Goal: Information Seeking & Learning: Learn about a topic

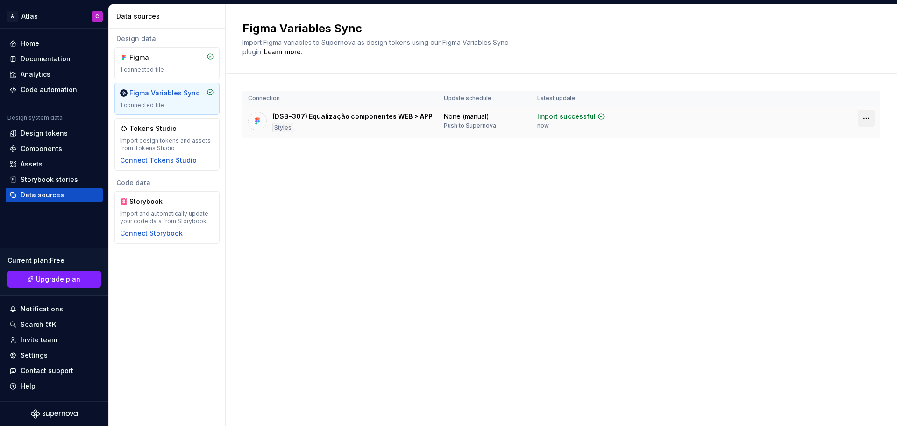
click at [863, 120] on html "A Atlas C Home Documentation Analytics Code automation Design system data Desig…" at bounding box center [448, 213] width 897 height 426
click at [776, 109] on html "A Atlas C Home Documentation Analytics Code automation Design system data Desig…" at bounding box center [448, 213] width 897 height 426
click at [410, 112] on div "(DSB-307) Equalização componentes WEB > APP" at bounding box center [352, 116] width 160 height 9
click at [356, 116] on div "(DSB-307) Equalização componentes WEB > APP" at bounding box center [352, 116] width 160 height 9
click at [356, 117] on div "(DSB-307) Equalização componentes WEB > APP" at bounding box center [352, 116] width 160 height 9
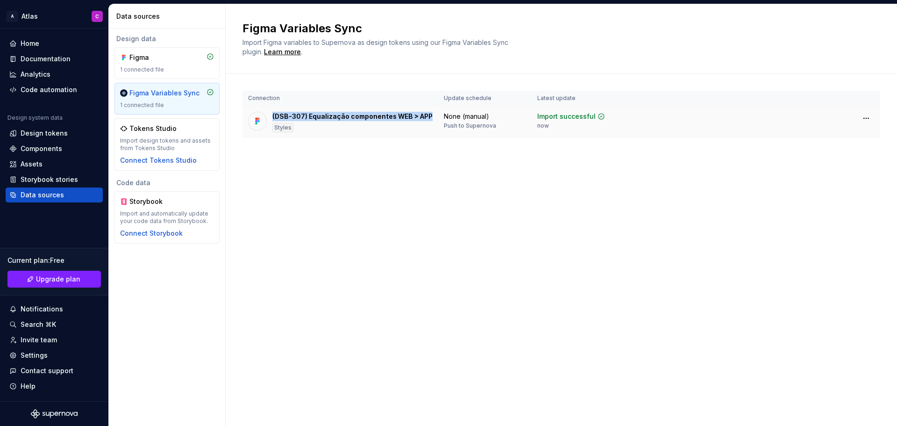
click at [356, 117] on div "(DSB-307) Equalização componentes WEB > APP" at bounding box center [352, 116] width 160 height 9
click at [458, 117] on div "None (manual)" at bounding box center [466, 116] width 45 height 9
click at [439, 149] on div "Connection Update schedule Latest update (DSB-307) Equalização componentes WEB …" at bounding box center [562, 124] width 638 height 100
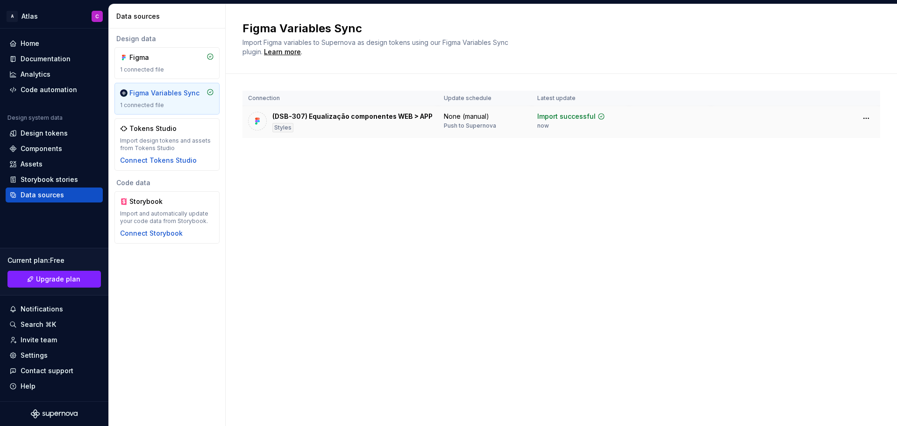
click at [284, 130] on div "Styles" at bounding box center [282, 127] width 21 height 9
click at [257, 121] on img at bounding box center [257, 120] width 9 height 9
click at [32, 134] on div "Design tokens" at bounding box center [44, 132] width 47 height 9
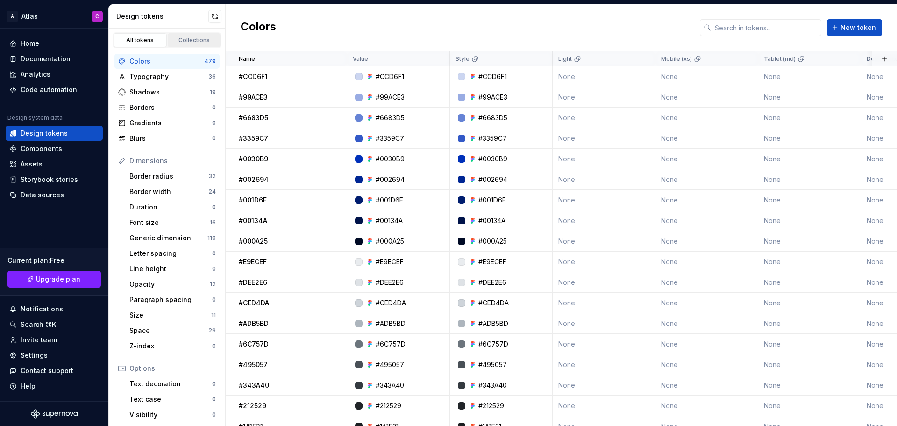
click at [180, 39] on div "Collections" at bounding box center [194, 39] width 47 height 7
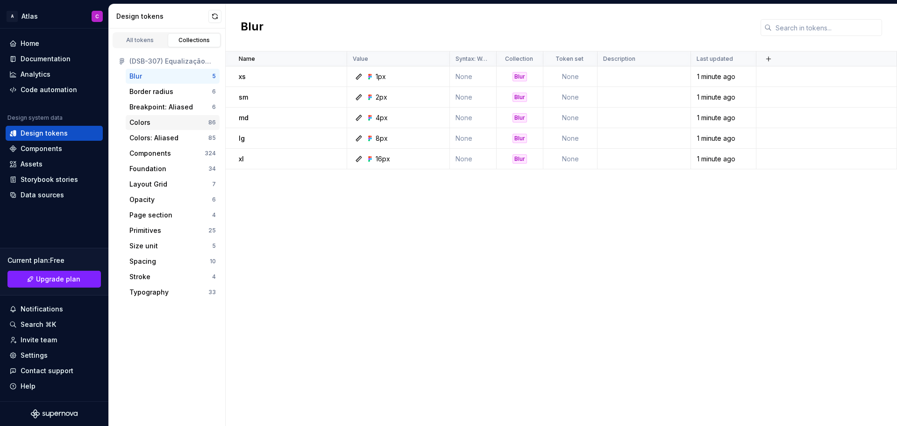
click at [152, 125] on div "Colors" at bounding box center [168, 122] width 79 height 9
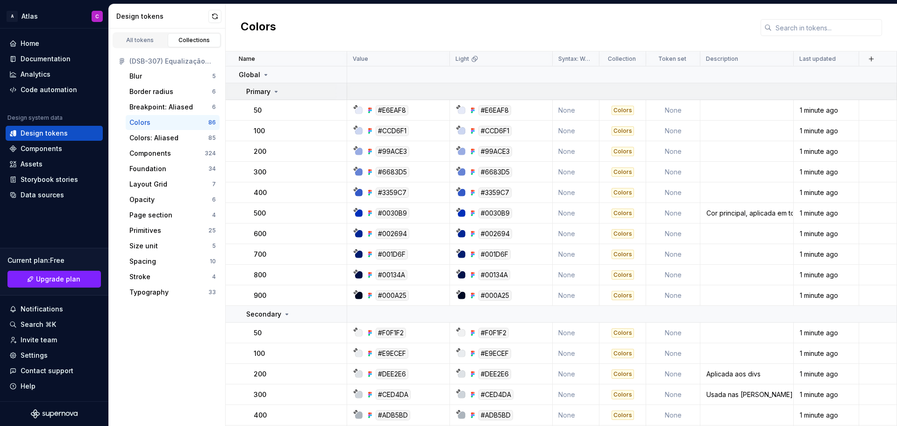
click at [275, 91] on icon at bounding box center [276, 91] width 2 height 1
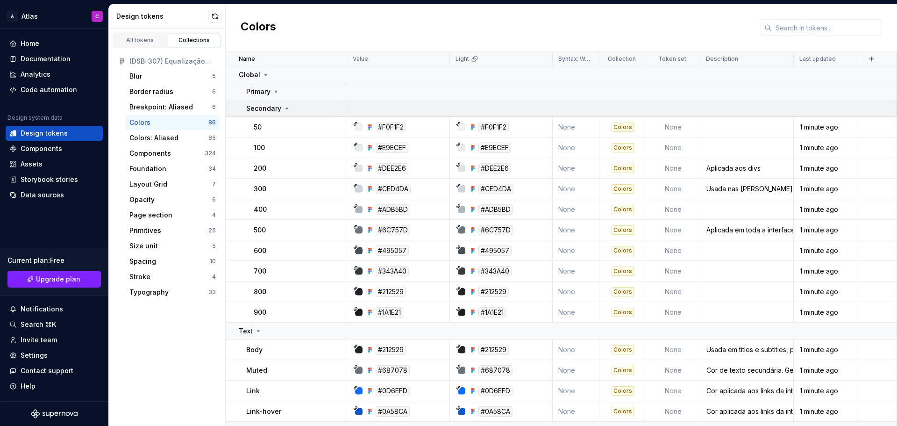
click at [283, 110] on icon at bounding box center [286, 108] width 7 height 7
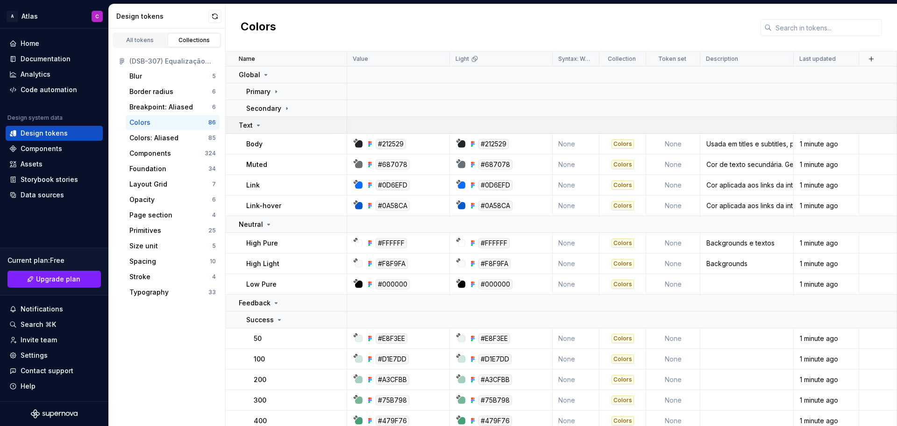
click at [258, 122] on icon at bounding box center [258, 124] width 7 height 7
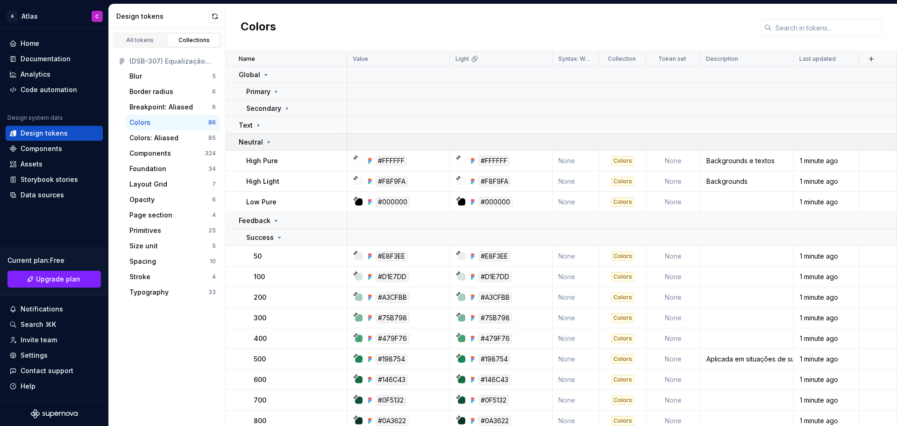
click at [265, 143] on icon at bounding box center [268, 141] width 7 height 7
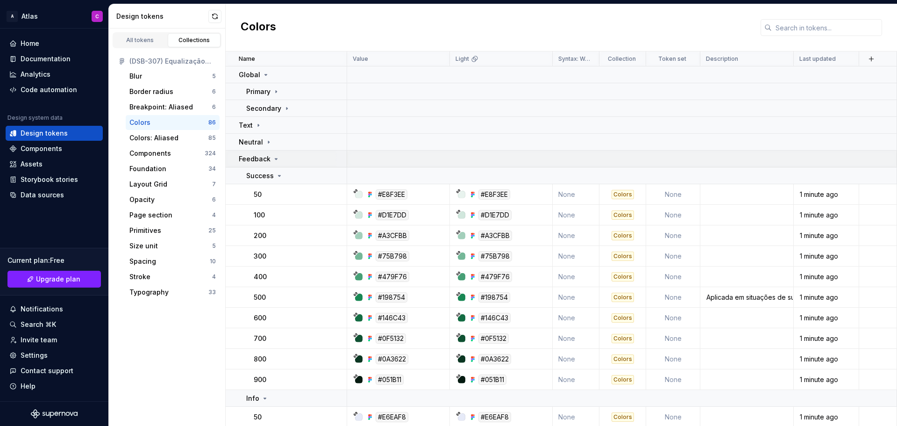
click at [274, 159] on icon at bounding box center [275, 158] width 7 height 7
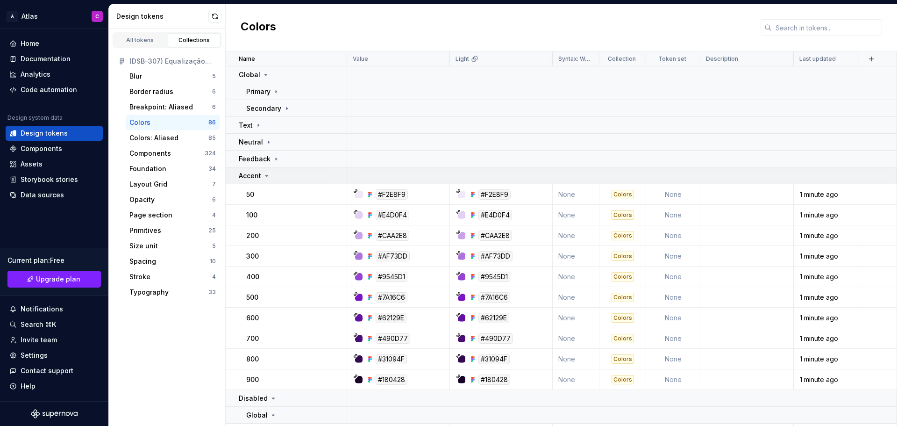
click at [275, 174] on div "Accent" at bounding box center [292, 175] width 107 height 9
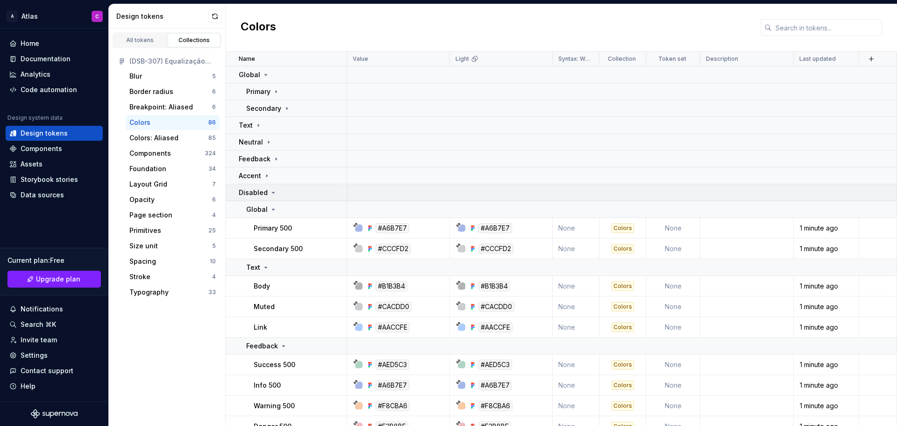
click at [273, 189] on icon at bounding box center [273, 192] width 7 height 7
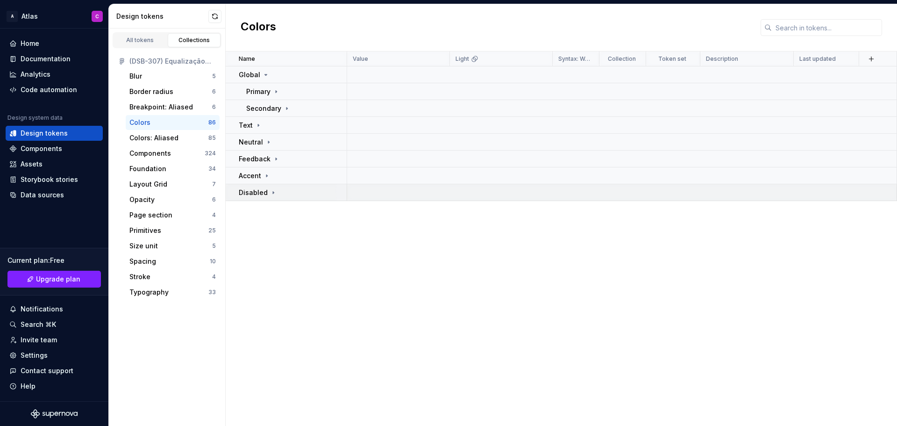
click at [270, 190] on icon at bounding box center [273, 192] width 7 height 7
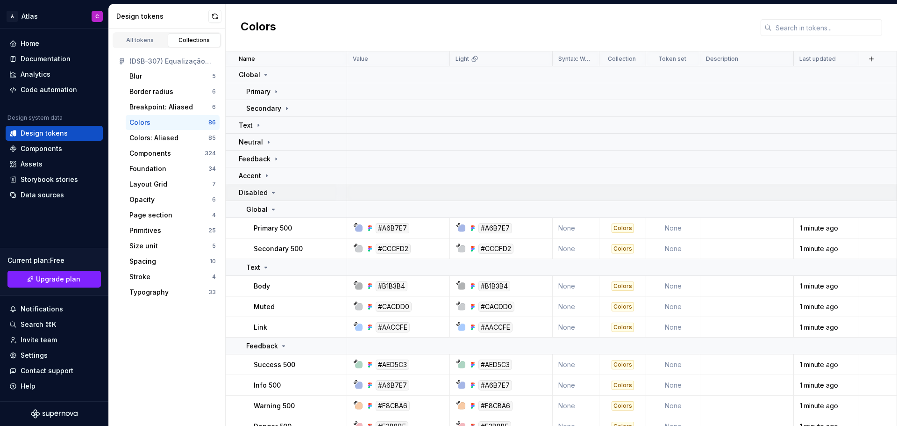
click at [272, 193] on icon at bounding box center [273, 192] width 2 height 1
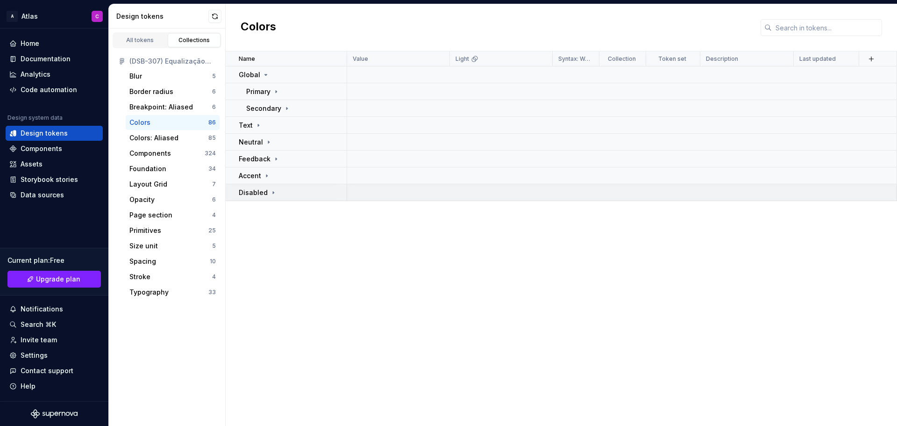
click at [271, 192] on icon at bounding box center [273, 192] width 7 height 7
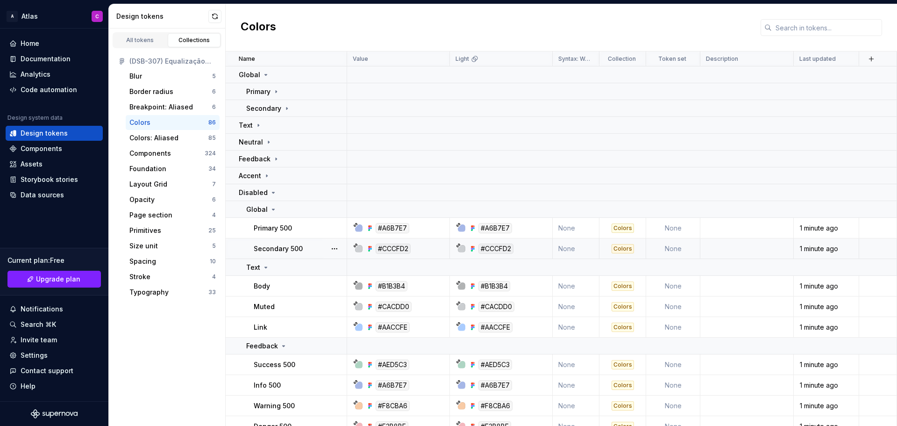
scroll to position [11, 0]
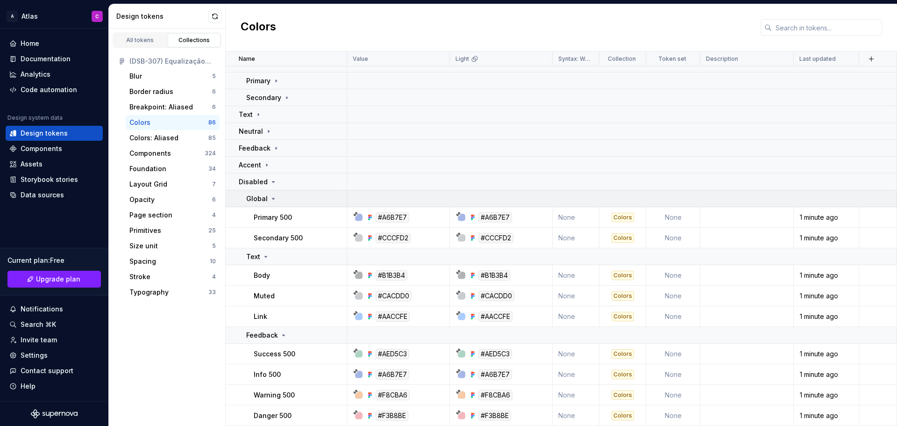
click at [271, 197] on icon at bounding box center [273, 198] width 7 height 7
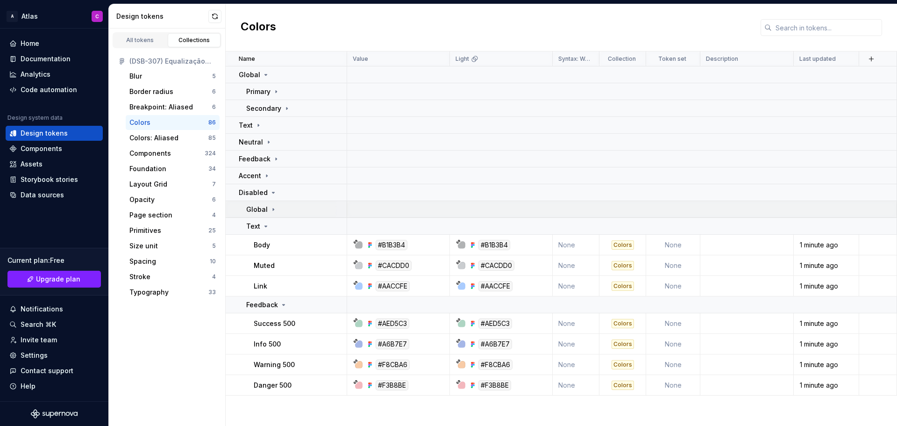
scroll to position [0, 0]
click at [270, 194] on icon at bounding box center [273, 192] width 7 height 7
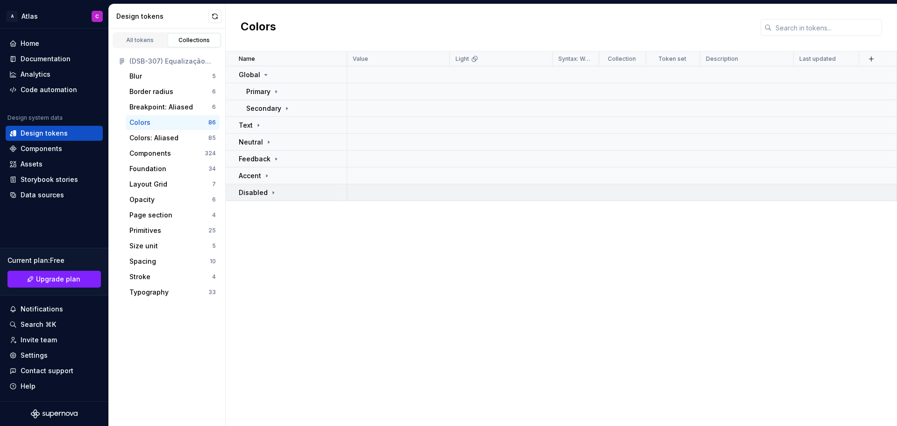
click at [270, 194] on icon at bounding box center [273, 192] width 7 height 7
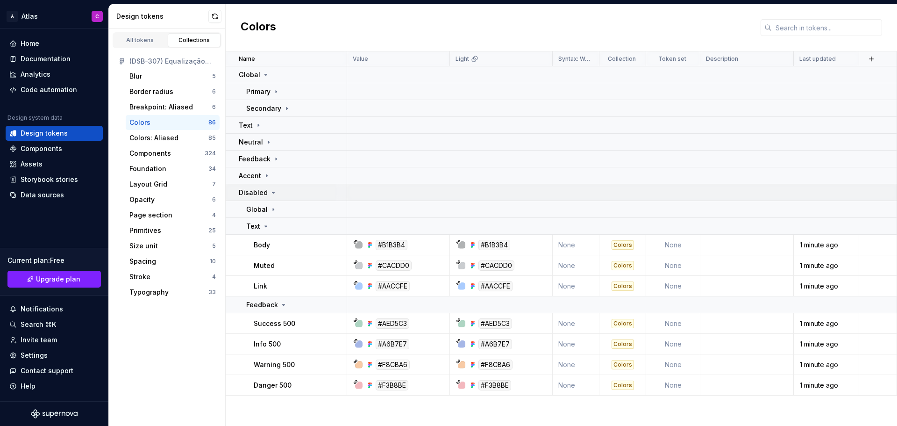
click at [295, 192] on div "Disabled" at bounding box center [292, 192] width 107 height 9
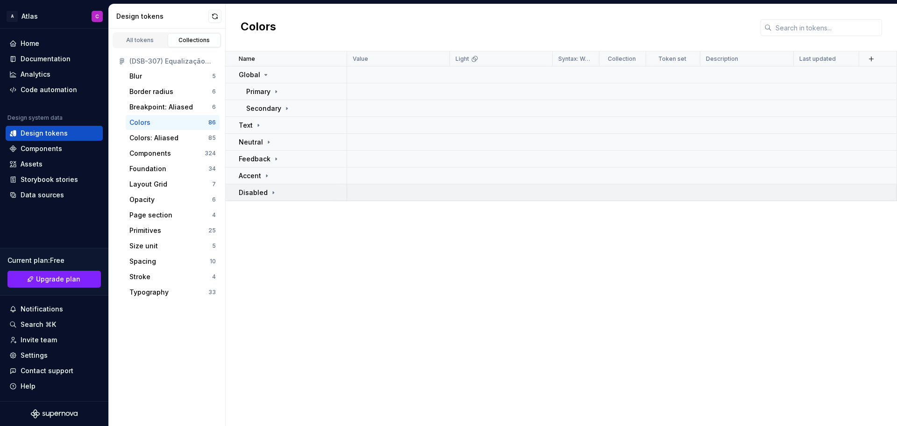
click at [295, 192] on div "Disabled" at bounding box center [292, 192] width 107 height 9
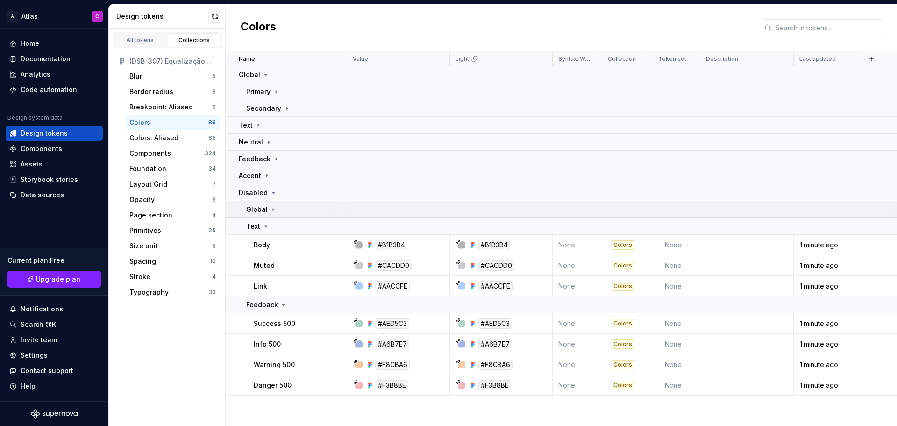
click at [319, 212] on div "Global" at bounding box center [296, 209] width 100 height 9
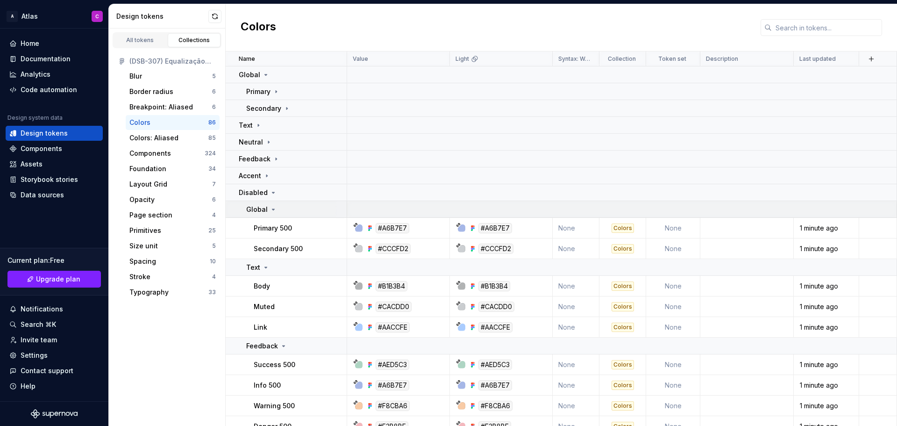
click at [271, 207] on icon at bounding box center [273, 209] width 7 height 7
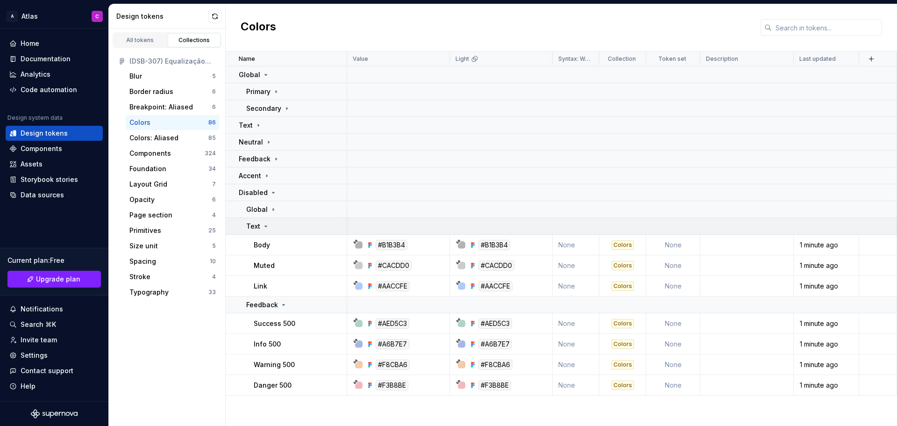
click at [267, 224] on icon at bounding box center [265, 225] width 7 height 7
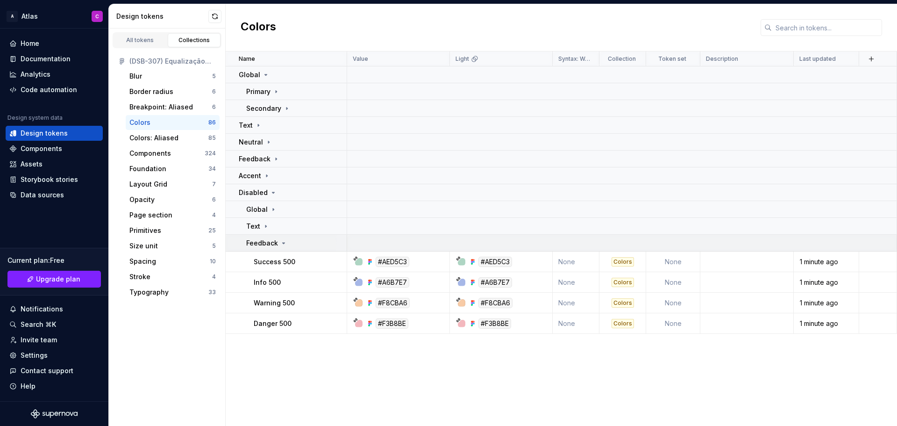
click at [280, 242] on icon at bounding box center [283, 242] width 7 height 7
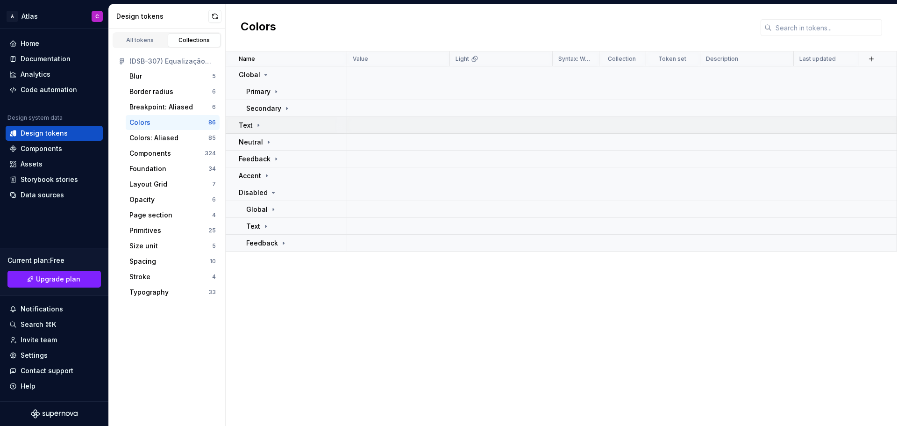
click at [256, 124] on icon at bounding box center [258, 124] width 7 height 7
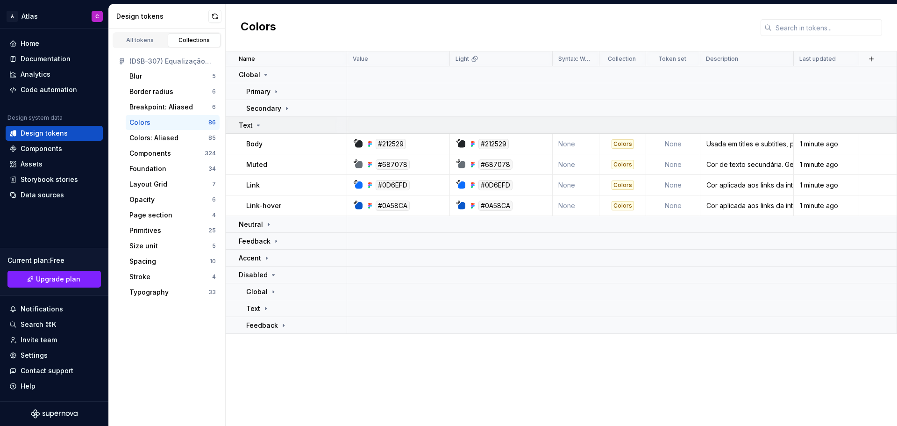
click at [256, 124] on icon at bounding box center [258, 124] width 7 height 7
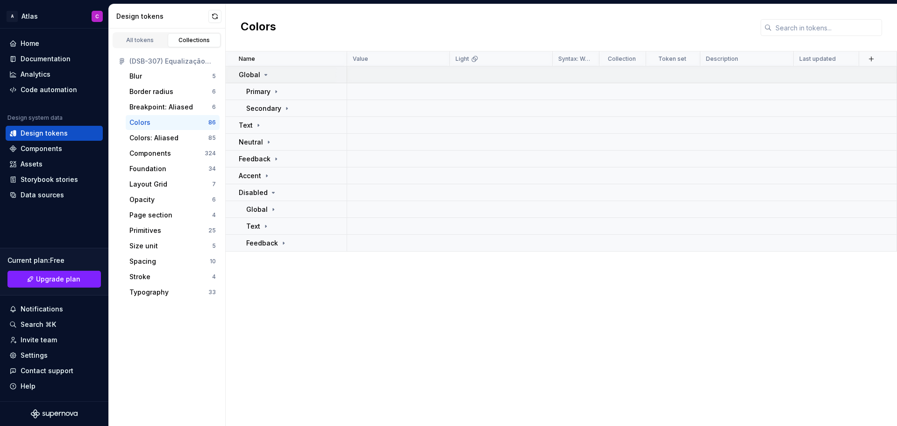
click at [265, 75] on icon at bounding box center [265, 74] width 7 height 7
click at [285, 71] on div "Global" at bounding box center [292, 74] width 107 height 9
click at [303, 76] on div "Global" at bounding box center [292, 74] width 107 height 9
click at [252, 76] on p "Global" at bounding box center [249, 74] width 21 height 9
click at [300, 71] on div "Global" at bounding box center [292, 74] width 107 height 9
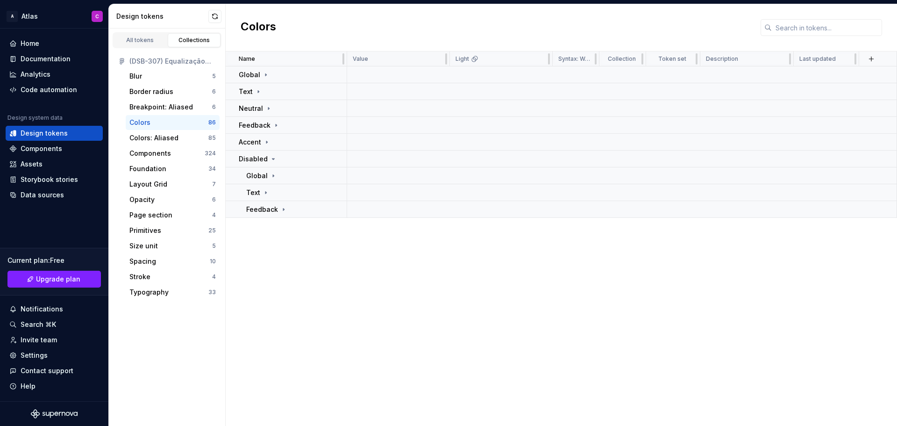
click at [412, 60] on div "Value" at bounding box center [398, 58] width 91 height 7
click at [284, 76] on div "Global" at bounding box center [292, 74] width 107 height 9
drag, startPoint x: 264, startPoint y: 89, endPoint x: 267, endPoint y: 99, distance: 10.3
click at [264, 89] on p "Primary" at bounding box center [258, 91] width 24 height 9
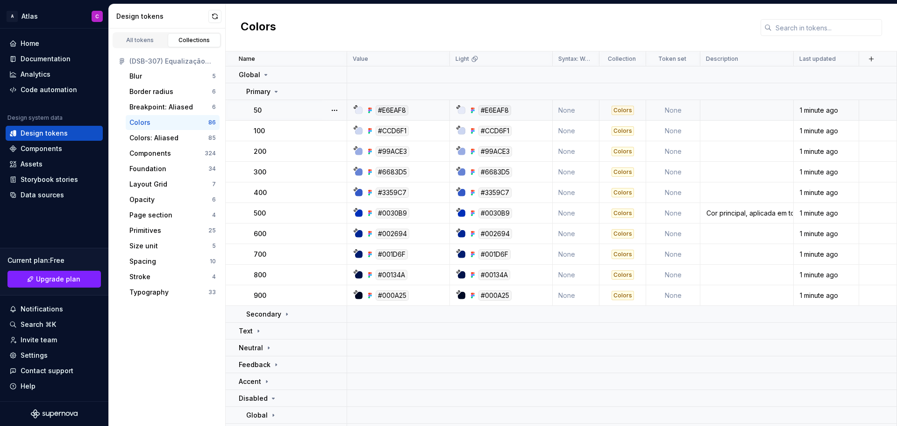
click at [260, 112] on p "50" at bounding box center [258, 110] width 8 height 9
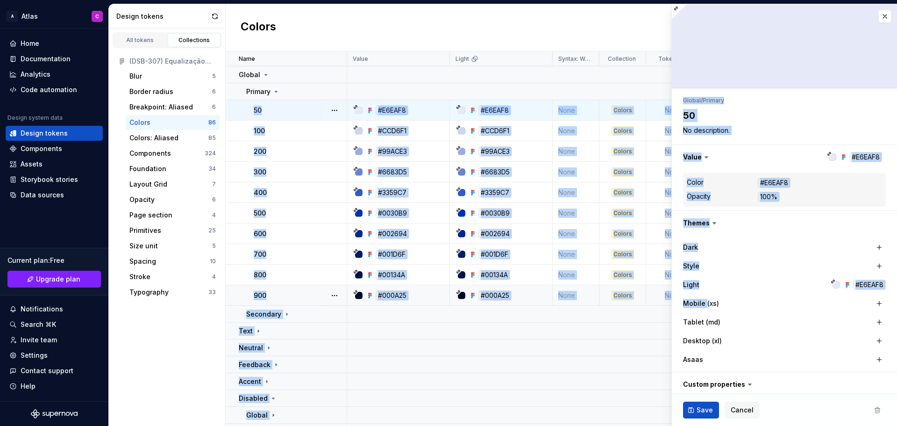
click at [313, 111] on div "50" at bounding box center [300, 110] width 93 height 9
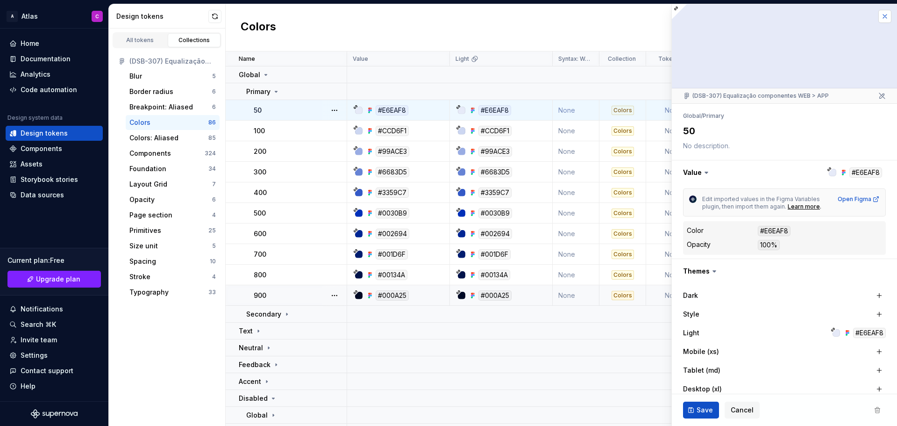
click at [879, 17] on button "button" at bounding box center [884, 16] width 13 height 13
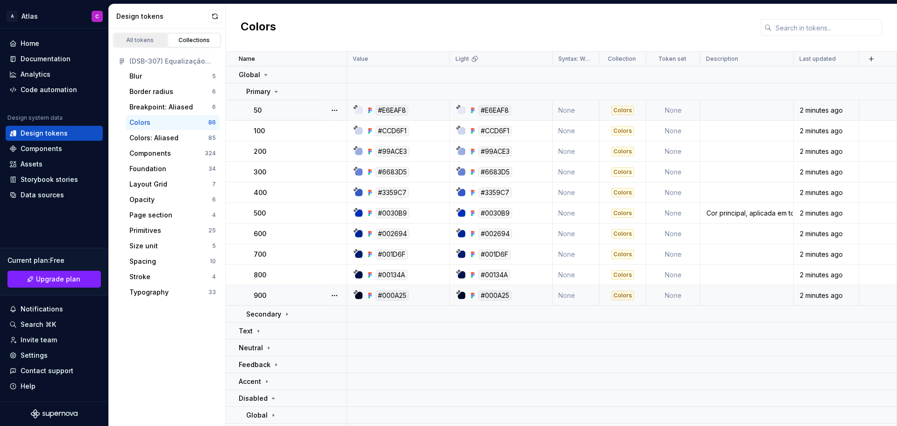
click at [136, 35] on link "All tokens" at bounding box center [140, 40] width 53 height 14
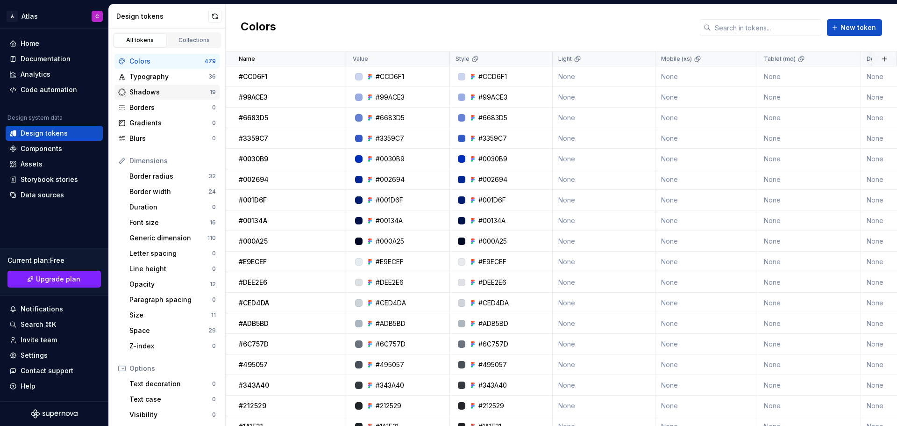
click at [187, 91] on div "Shadows" at bounding box center [169, 91] width 80 height 9
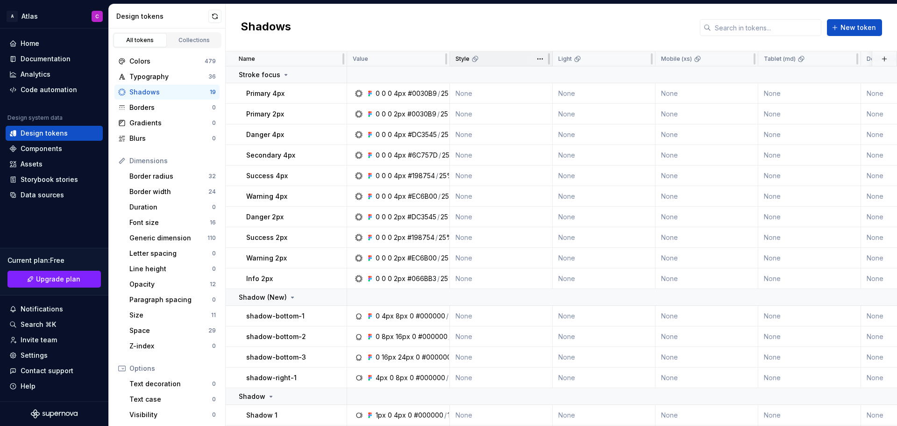
click at [466, 64] on div "Style" at bounding box center [501, 58] width 103 height 15
click at [36, 150] on div "Components" at bounding box center [42, 148] width 42 height 9
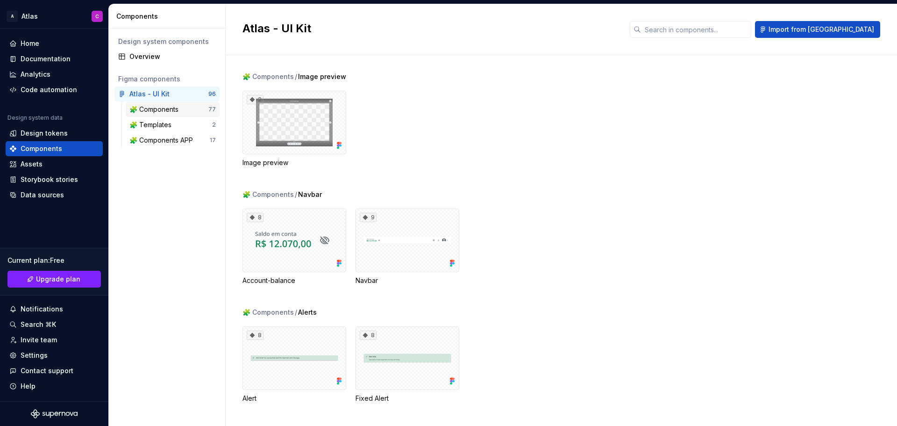
click at [181, 111] on div "🧩 Components" at bounding box center [155, 109] width 53 height 9
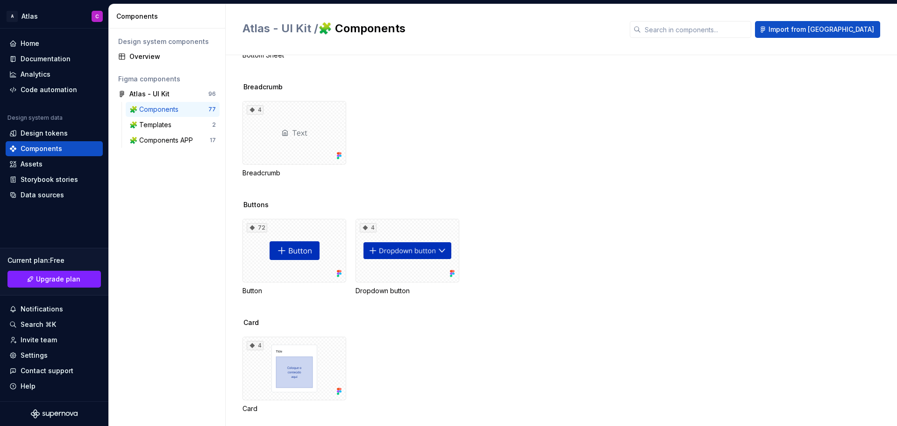
scroll to position [794, 0]
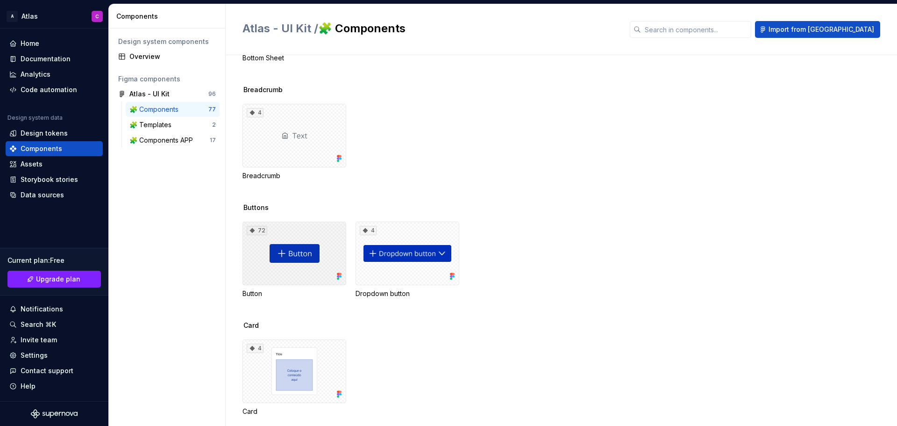
click at [329, 248] on div "72" at bounding box center [295, 253] width 104 height 64
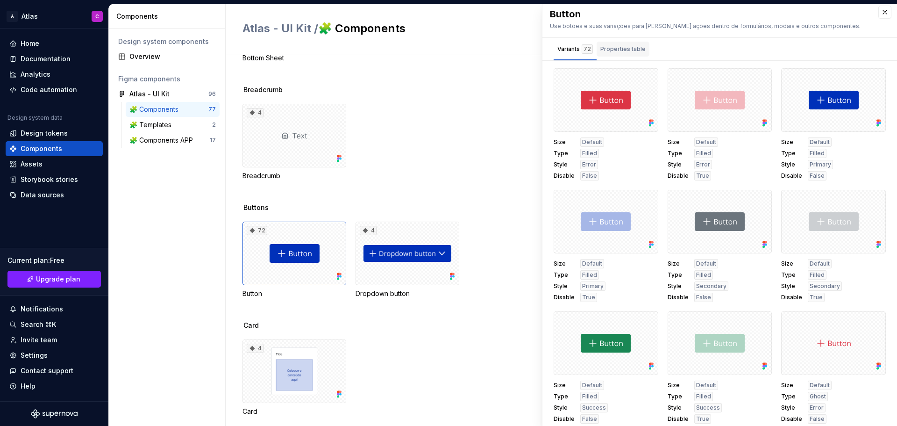
click at [634, 52] on div "Properties table" at bounding box center [622, 48] width 45 height 9
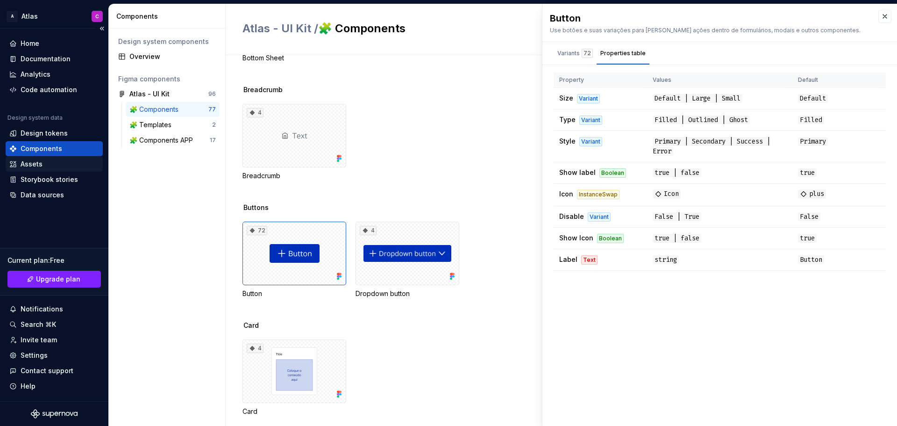
click at [36, 164] on div "Assets" at bounding box center [32, 163] width 22 height 9
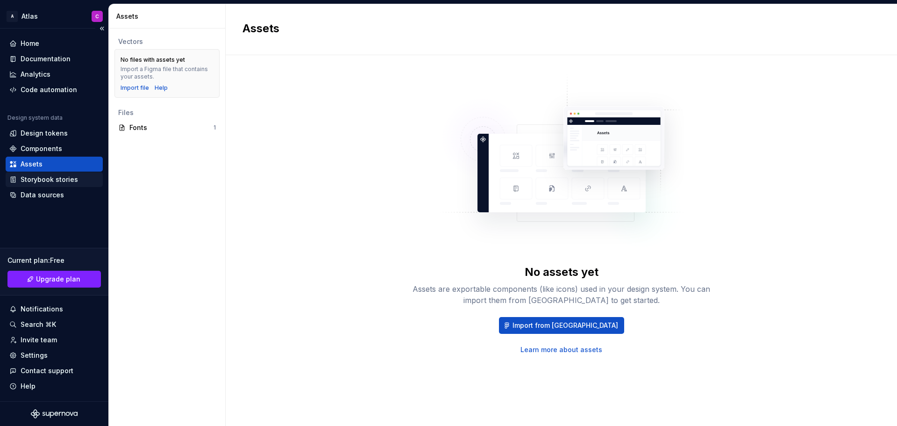
click at [50, 180] on div "Storybook stories" at bounding box center [49, 179] width 57 height 9
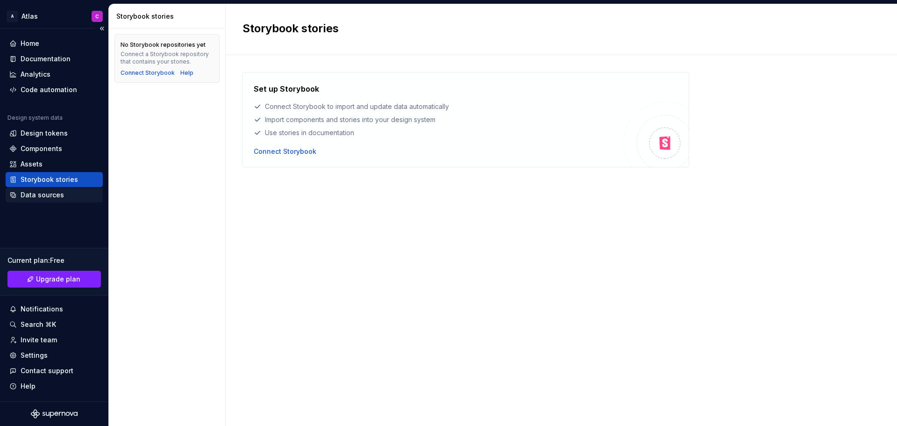
click at [51, 197] on div "Data sources" at bounding box center [42, 194] width 43 height 9
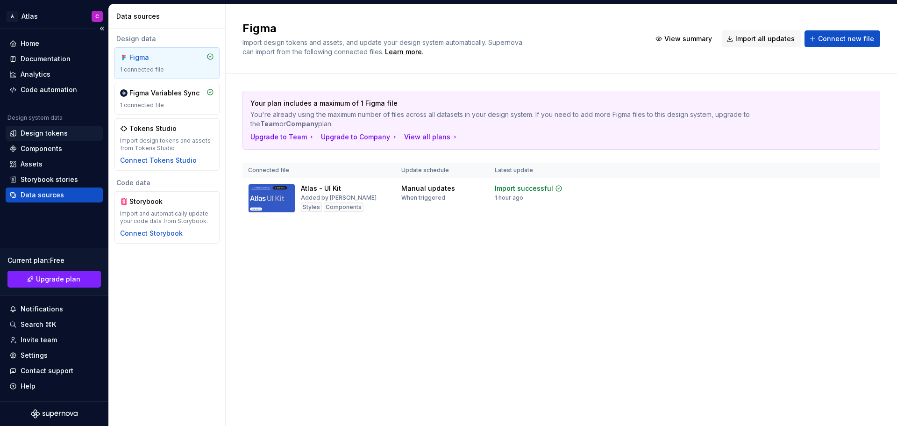
click at [35, 131] on div "Design tokens" at bounding box center [44, 132] width 47 height 9
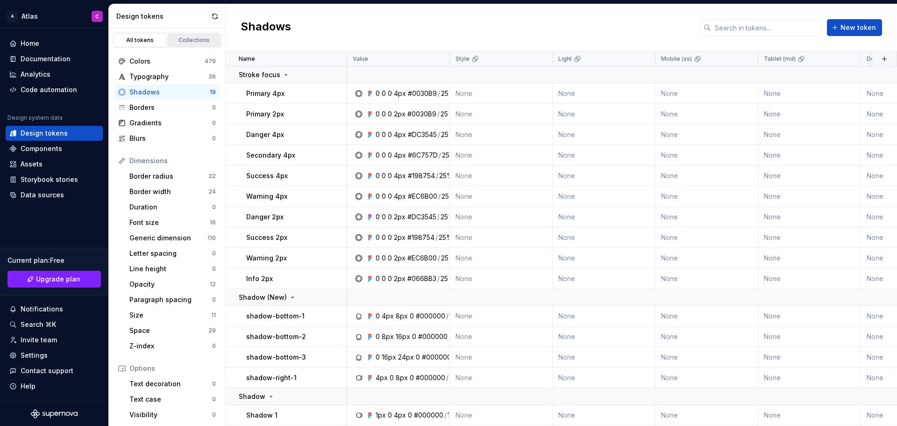
click at [183, 40] on div "Collections" at bounding box center [194, 39] width 47 height 7
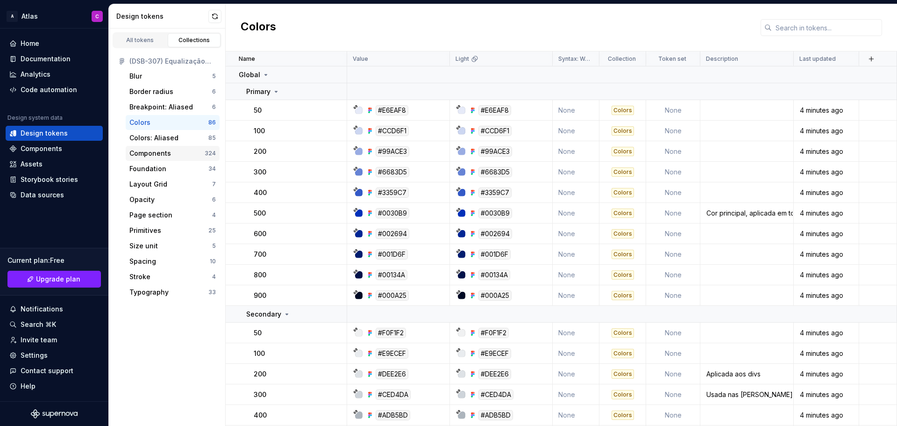
click at [153, 155] on div "Components" at bounding box center [150, 153] width 42 height 9
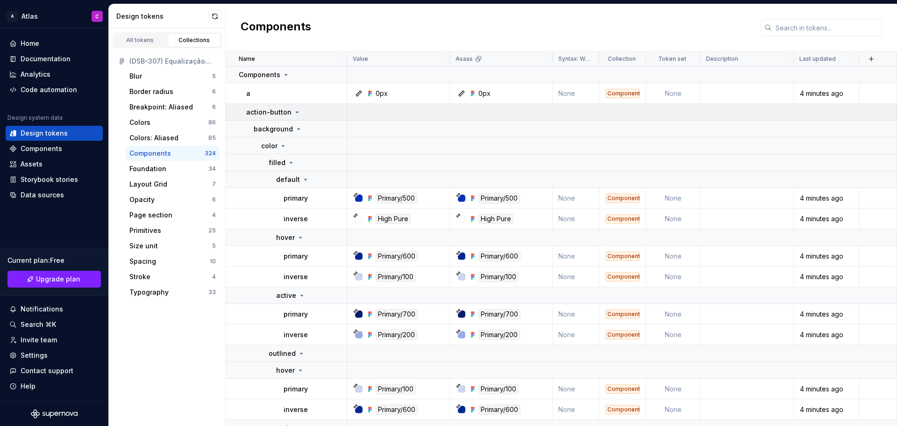
click at [294, 111] on icon at bounding box center [296, 111] width 7 height 7
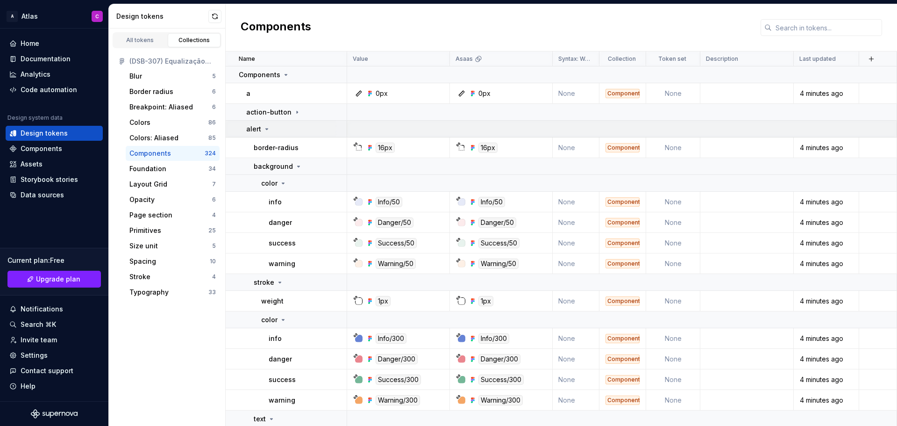
click at [262, 129] on div "alert" at bounding box center [258, 128] width 24 height 9
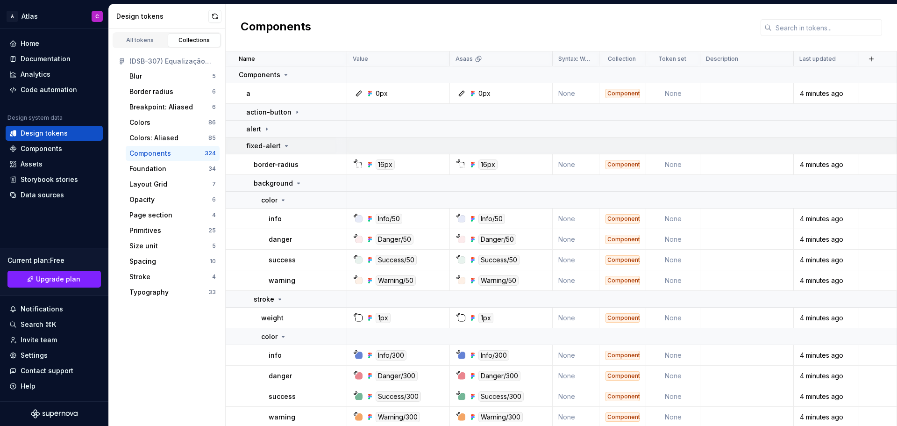
click at [284, 144] on icon at bounding box center [286, 145] width 7 height 7
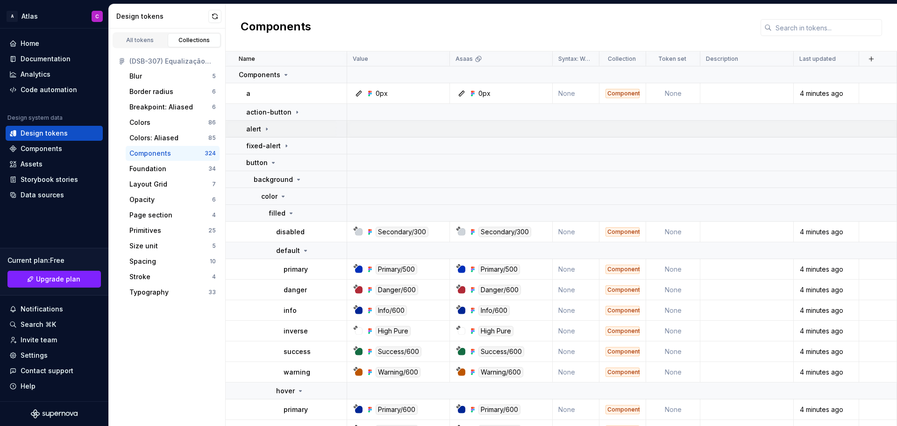
click at [267, 129] on icon at bounding box center [266, 128] width 7 height 7
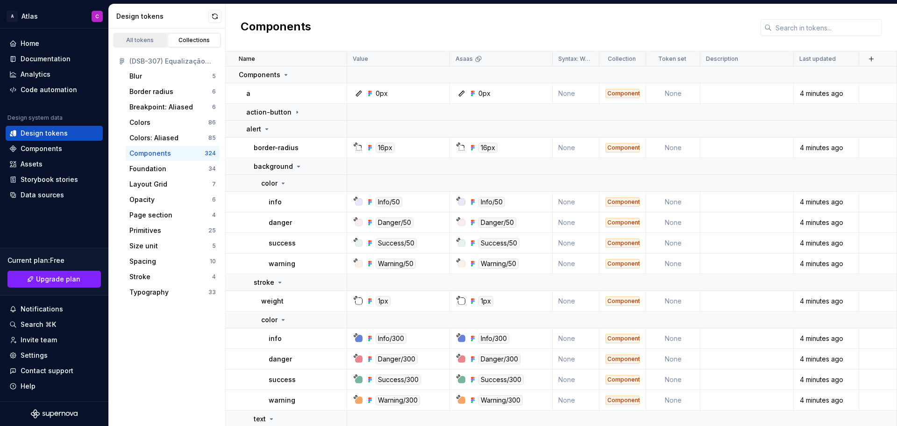
click at [147, 40] on div "All tokens" at bounding box center [140, 39] width 47 height 7
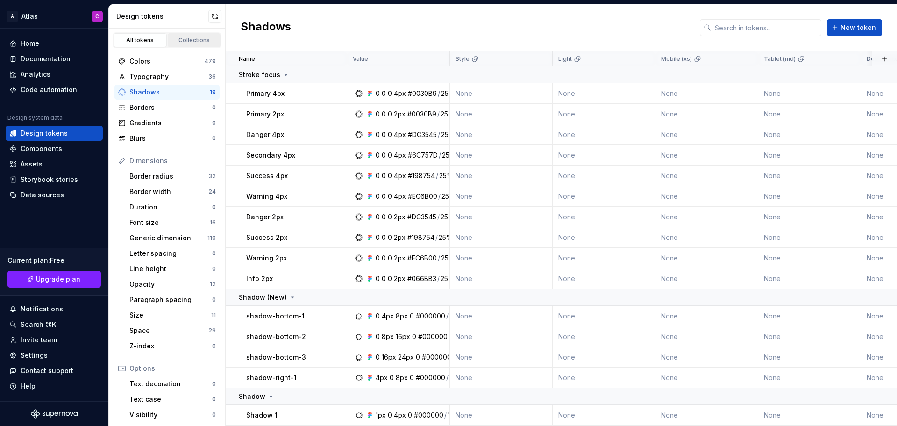
click at [192, 34] on link "Collections" at bounding box center [194, 40] width 53 height 14
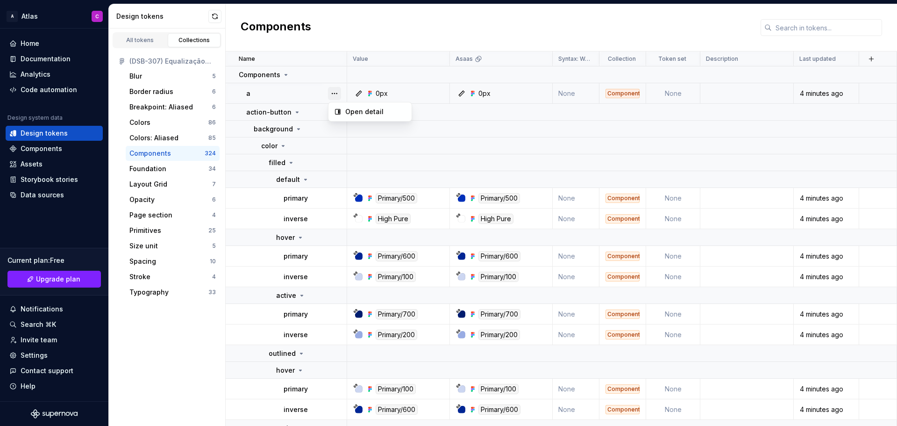
click at [333, 93] on button "button" at bounding box center [334, 93] width 13 height 13
click at [257, 78] on p "Components" at bounding box center [260, 74] width 42 height 9
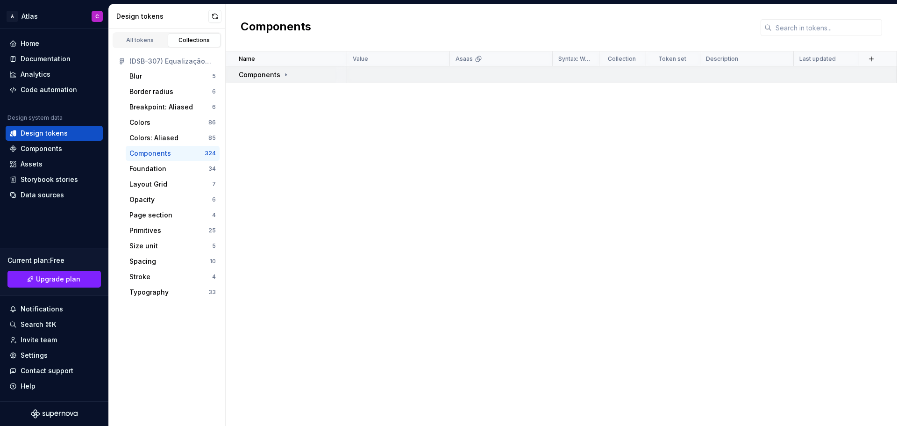
drag, startPoint x: 260, startPoint y: 74, endPoint x: 241, endPoint y: 76, distance: 19.3
click at [241, 76] on p "Components" at bounding box center [260, 74] width 42 height 9
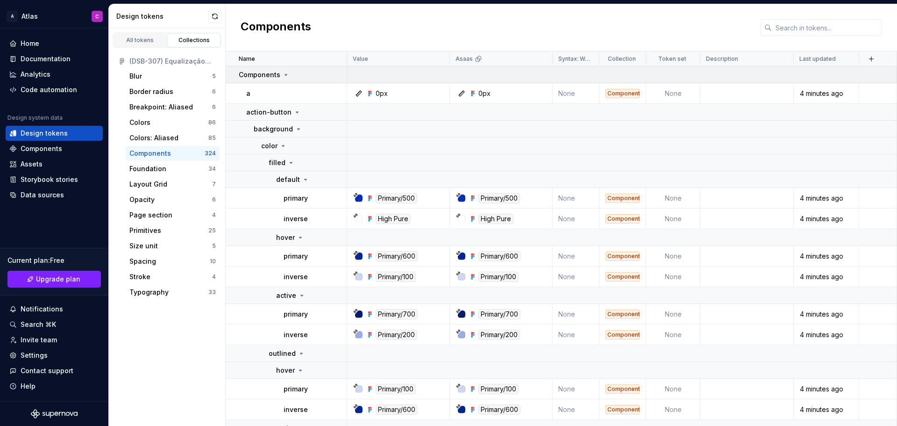
click at [255, 78] on p "Components" at bounding box center [260, 74] width 42 height 9
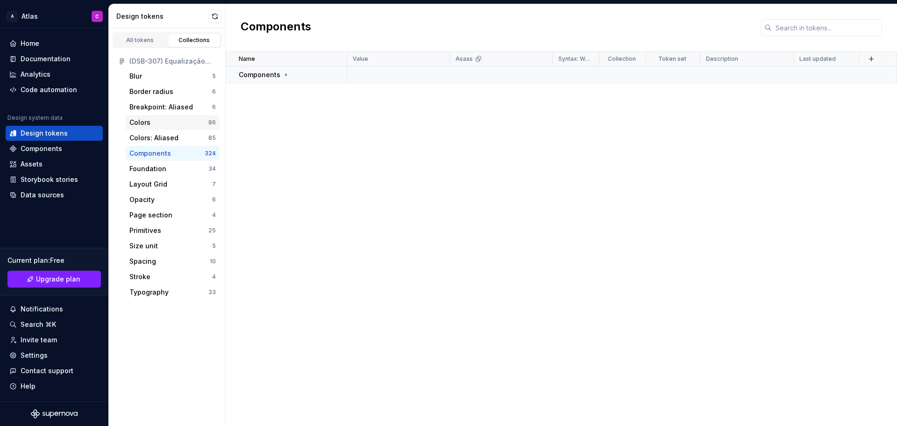
click at [149, 119] on div "Colors" at bounding box center [139, 122] width 21 height 9
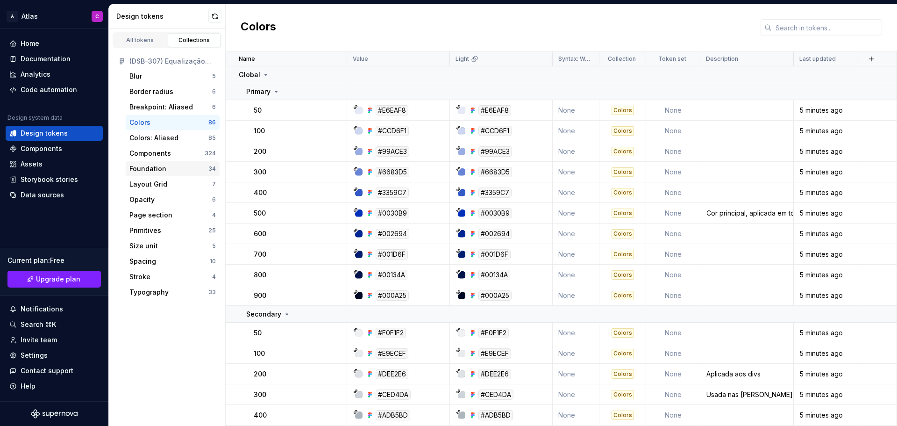
click at [144, 172] on div "Foundation" at bounding box center [147, 168] width 37 height 9
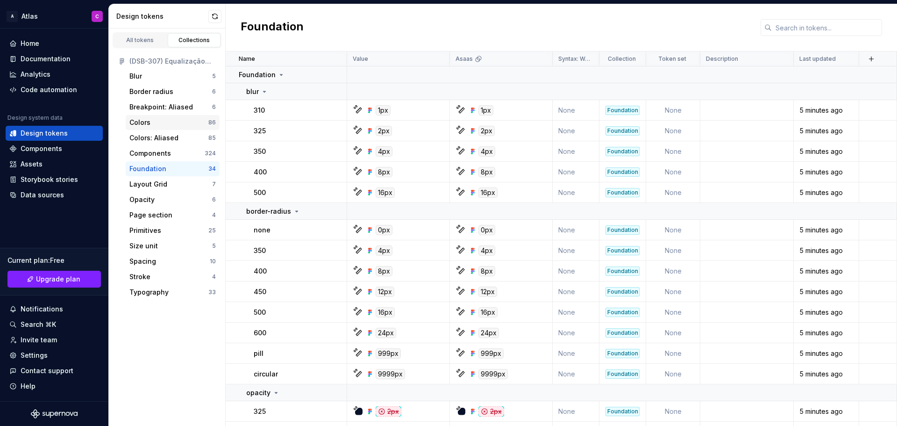
click at [175, 123] on div "Colors" at bounding box center [168, 122] width 79 height 9
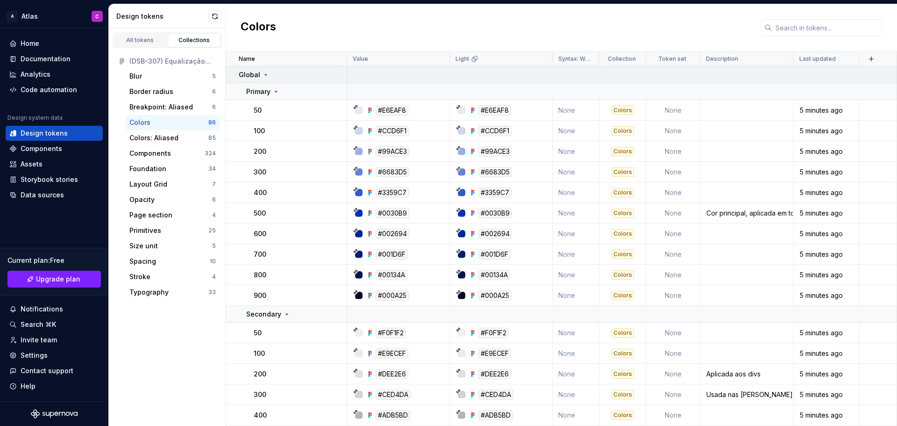
click at [262, 77] on icon at bounding box center [265, 74] width 7 height 7
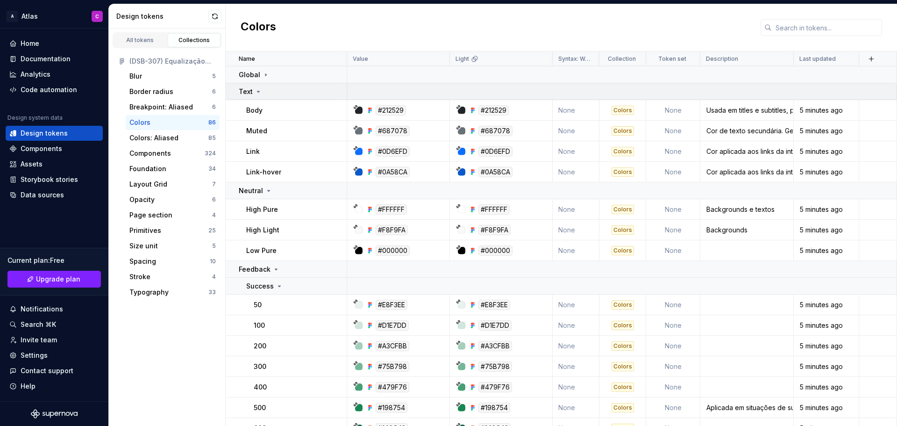
click at [259, 95] on icon at bounding box center [258, 91] width 7 height 7
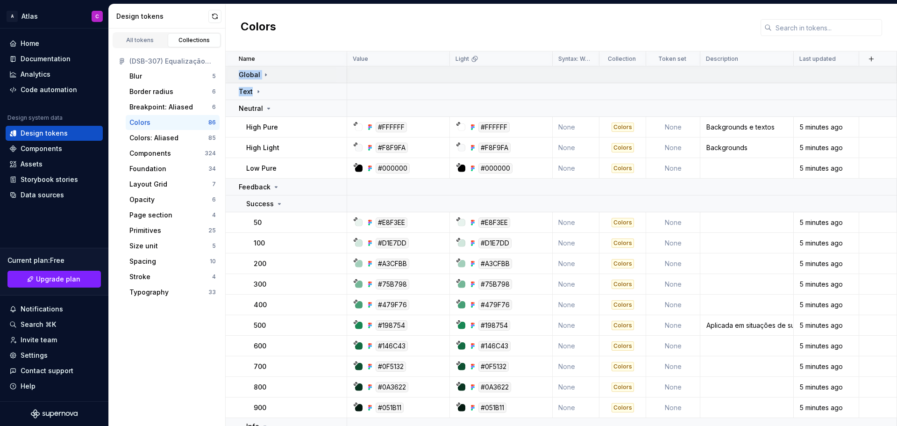
drag, startPoint x: 241, startPoint y: 74, endPoint x: 282, endPoint y: 76, distance: 40.7
click at [279, 81] on td "Global" at bounding box center [286, 74] width 121 height 17
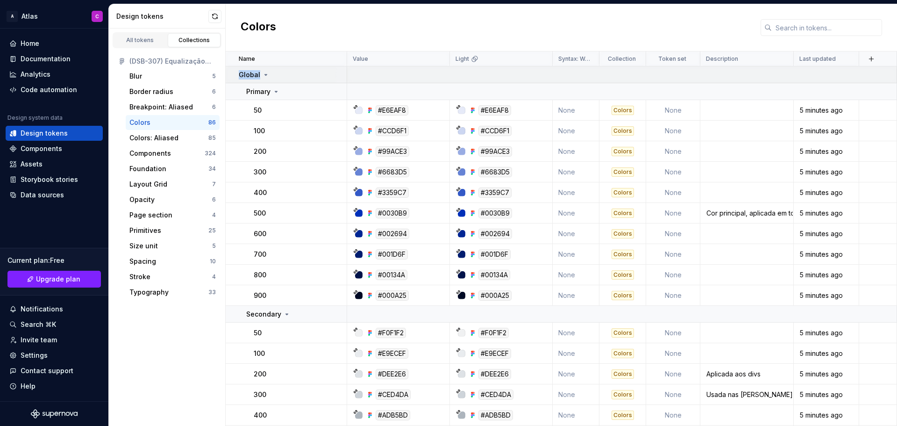
click at [284, 72] on div "Global" at bounding box center [292, 74] width 107 height 9
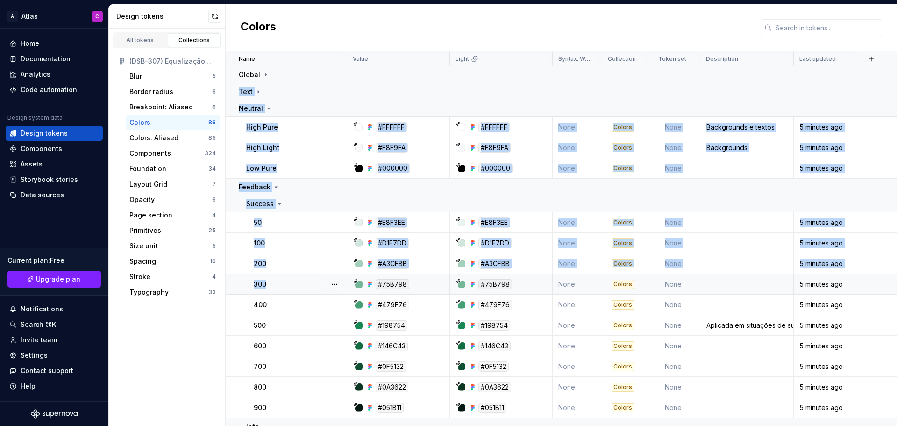
drag, startPoint x: 301, startPoint y: 74, endPoint x: 282, endPoint y: 284, distance: 210.6
click at [47, 58] on div "Documentation" at bounding box center [46, 58] width 50 height 9
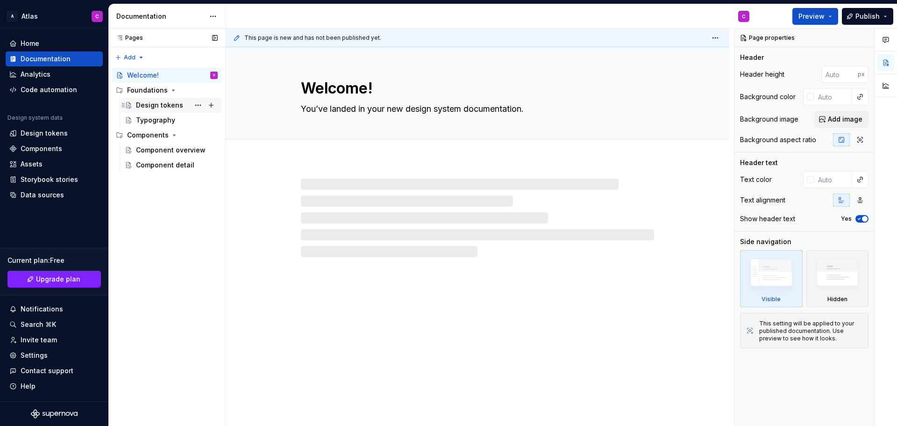
click at [143, 105] on div "Design tokens" at bounding box center [159, 104] width 47 height 9
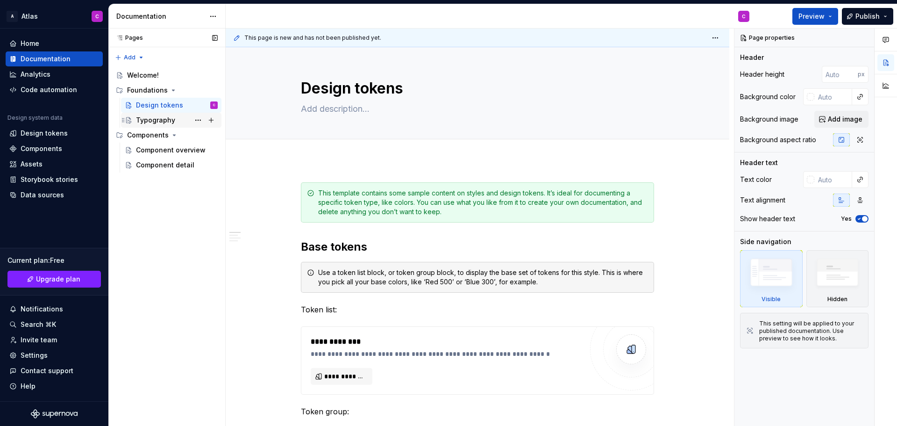
click at [152, 124] on div "Typography" at bounding box center [155, 119] width 39 height 9
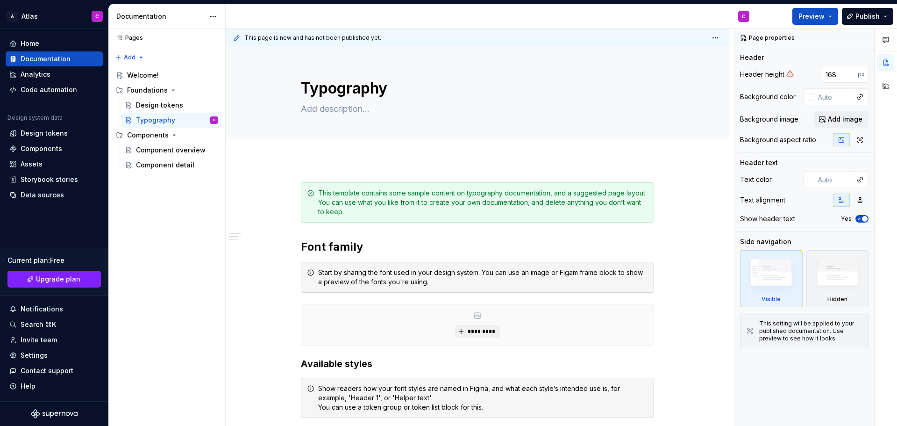
type textarea "*"
